Goal: Register for event/course

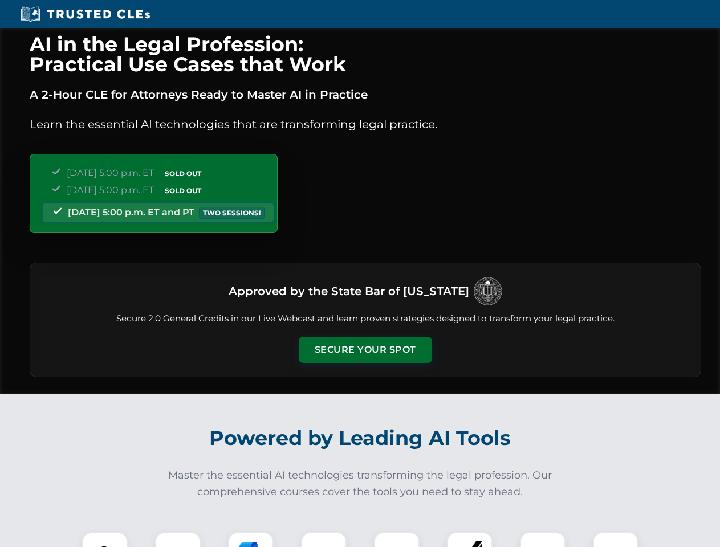
click at [365, 350] on button "Secure Your Spot" at bounding box center [365, 350] width 133 height 26
click at [105, 540] on img at bounding box center [104, 554] width 33 height 33
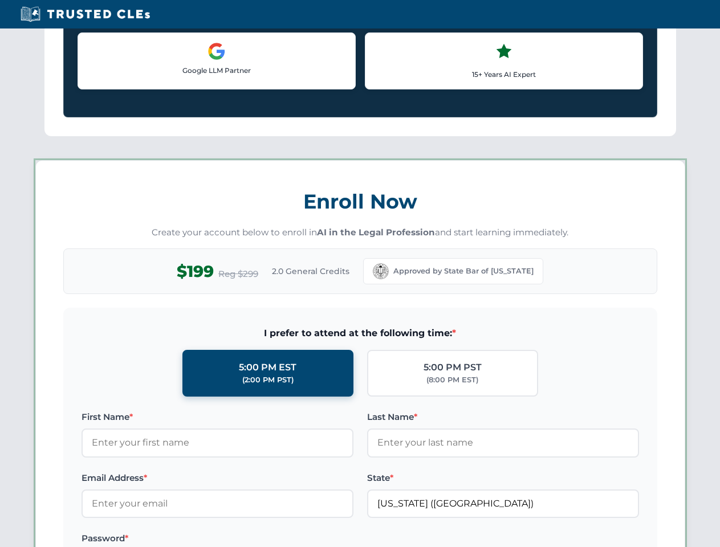
click at [251, 540] on label "Password *" at bounding box center [217, 539] width 272 height 14
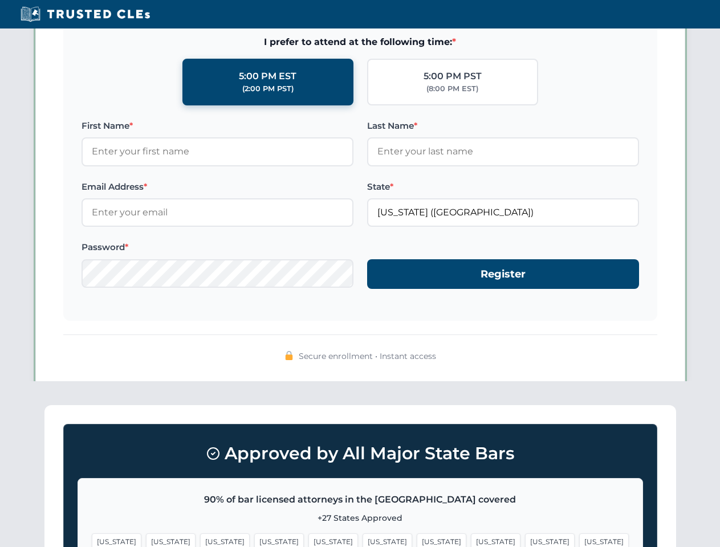
click at [525, 540] on span "[US_STATE]" at bounding box center [550, 541] width 50 height 17
